Goal: Information Seeking & Learning: Learn about a topic

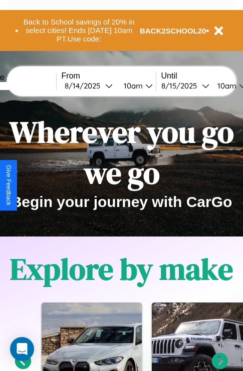
scroll to position [499, 16]
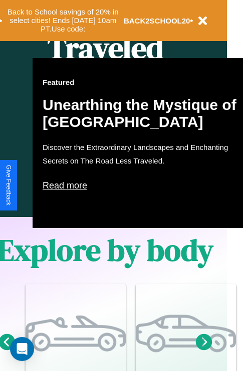
click at [143, 186] on p "Read more" at bounding box center [143, 186] width 200 height 16
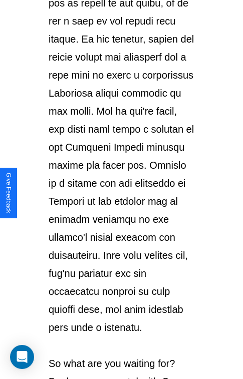
scroll to position [1729, 0]
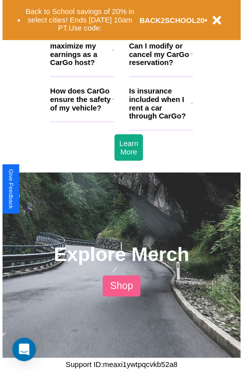
scroll to position [499, 16]
